Goal: Task Accomplishment & Management: Manage account settings

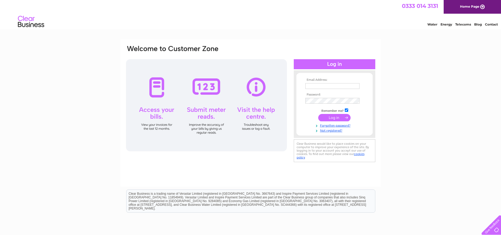
type input "lisa.wilson@lycetts.co.uk"
click at [330, 119] on input "submit" at bounding box center [334, 117] width 32 height 7
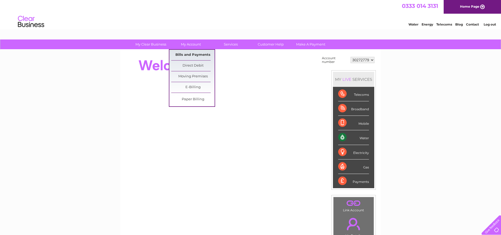
click at [193, 54] on link "Bills and Payments" at bounding box center [192, 55] width 43 height 11
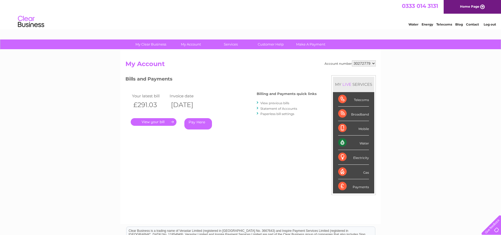
click at [158, 122] on link "." at bounding box center [154, 122] width 46 height 8
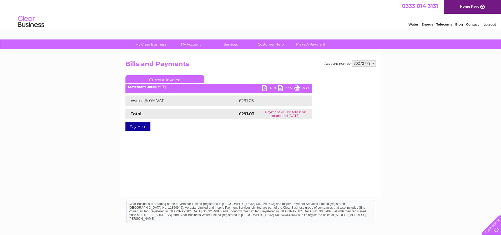
click at [269, 87] on link "PDF" at bounding box center [270, 89] width 16 height 8
